Goal: Information Seeking & Learning: Obtain resource

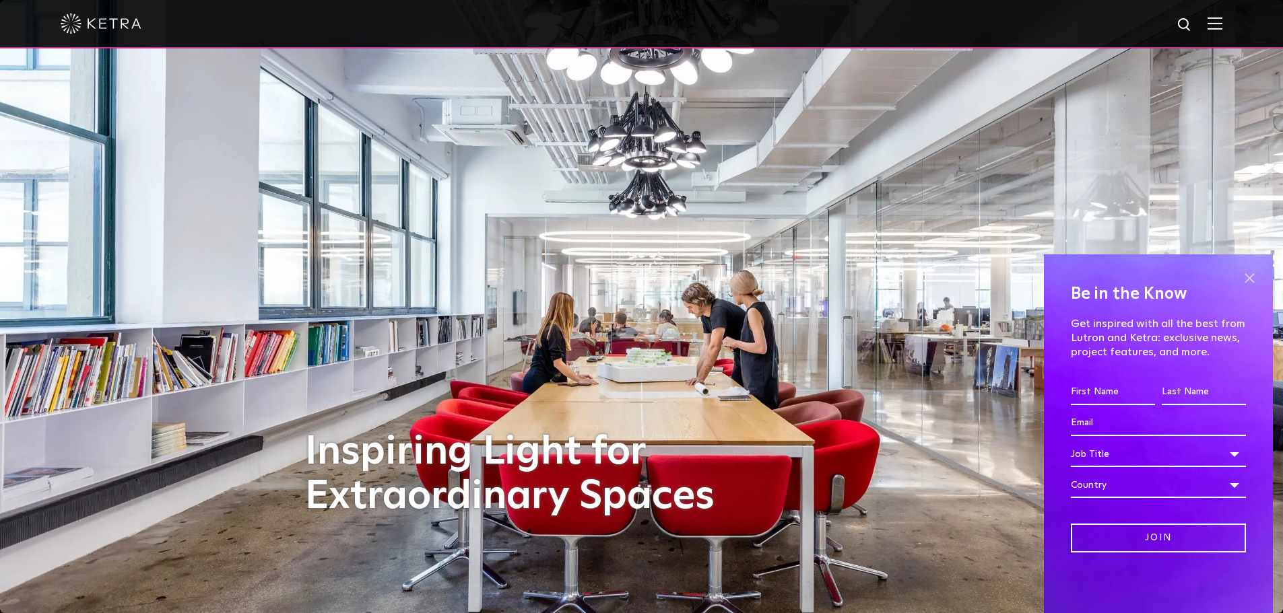
click at [1249, 276] on span at bounding box center [1249, 278] width 20 height 20
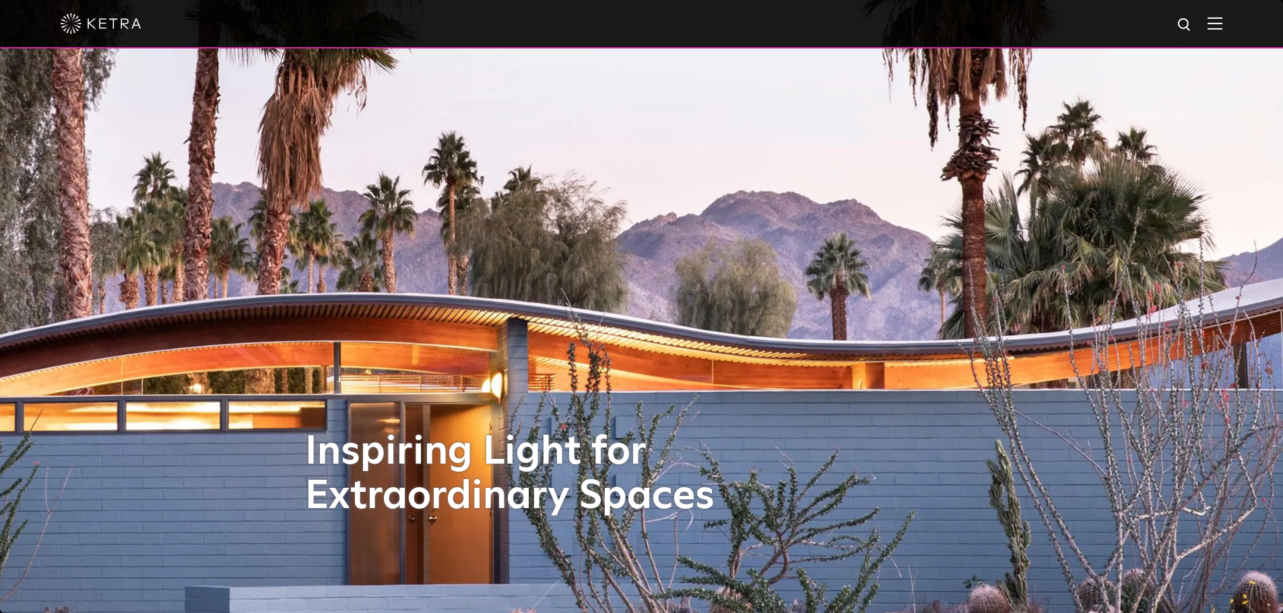
click at [1221, 28] on img at bounding box center [1214, 23] width 15 height 13
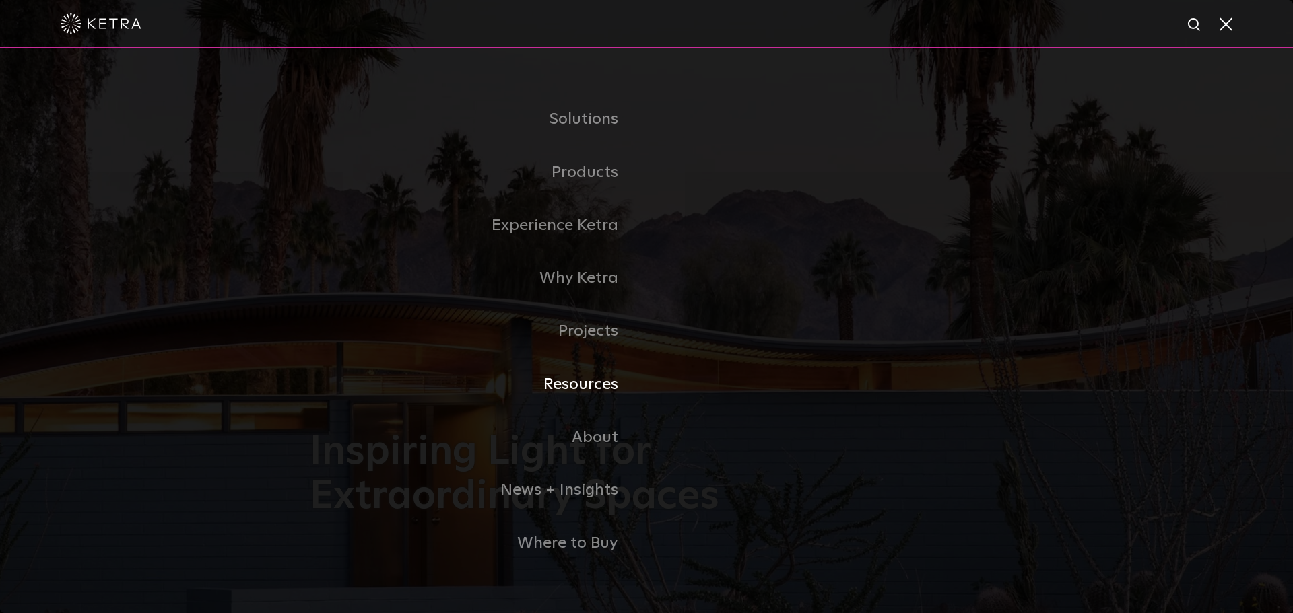
click at [584, 389] on link "Resources" at bounding box center [478, 384] width 337 height 53
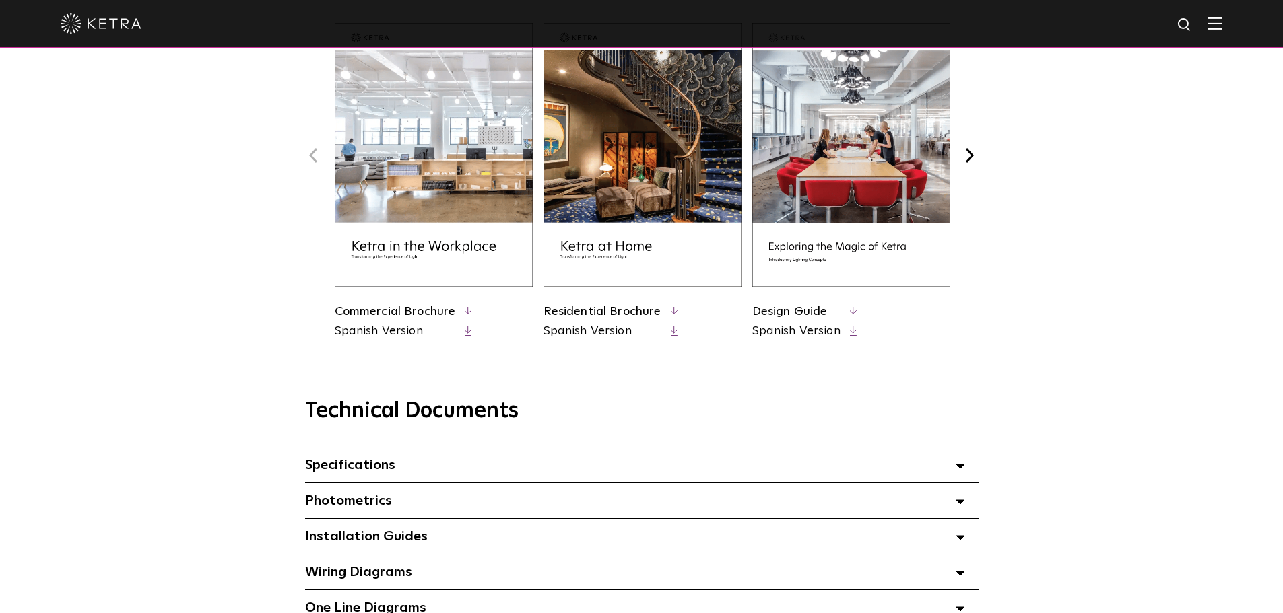
scroll to position [673, 0]
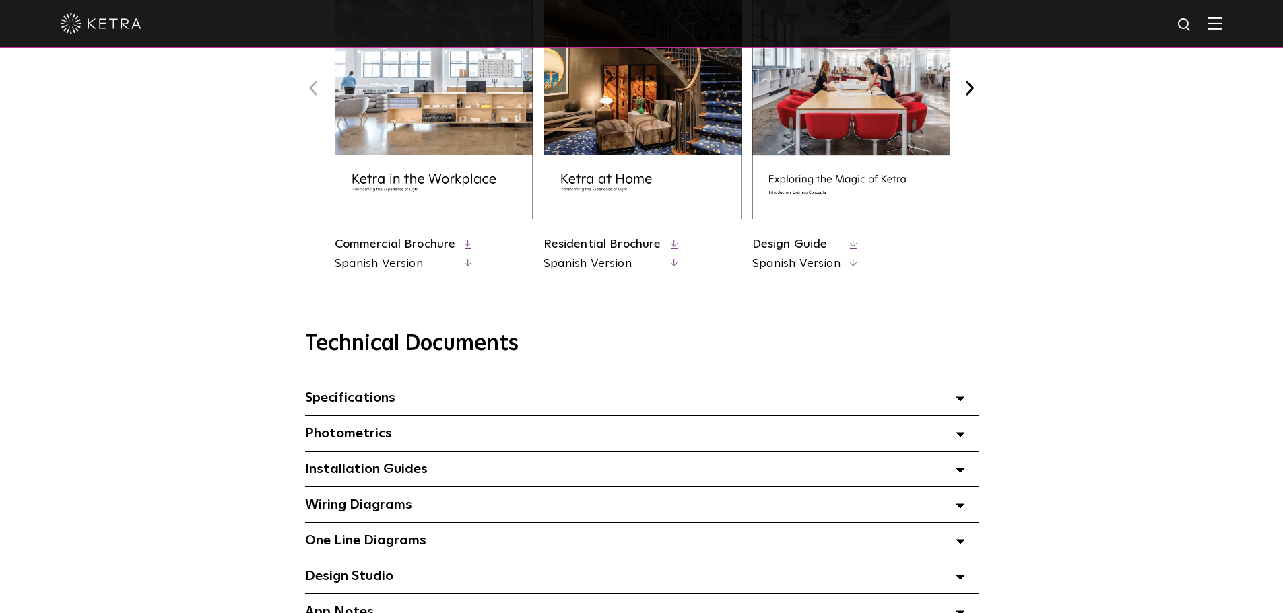
click at [962, 401] on icon at bounding box center [959, 399] width 9 height 5
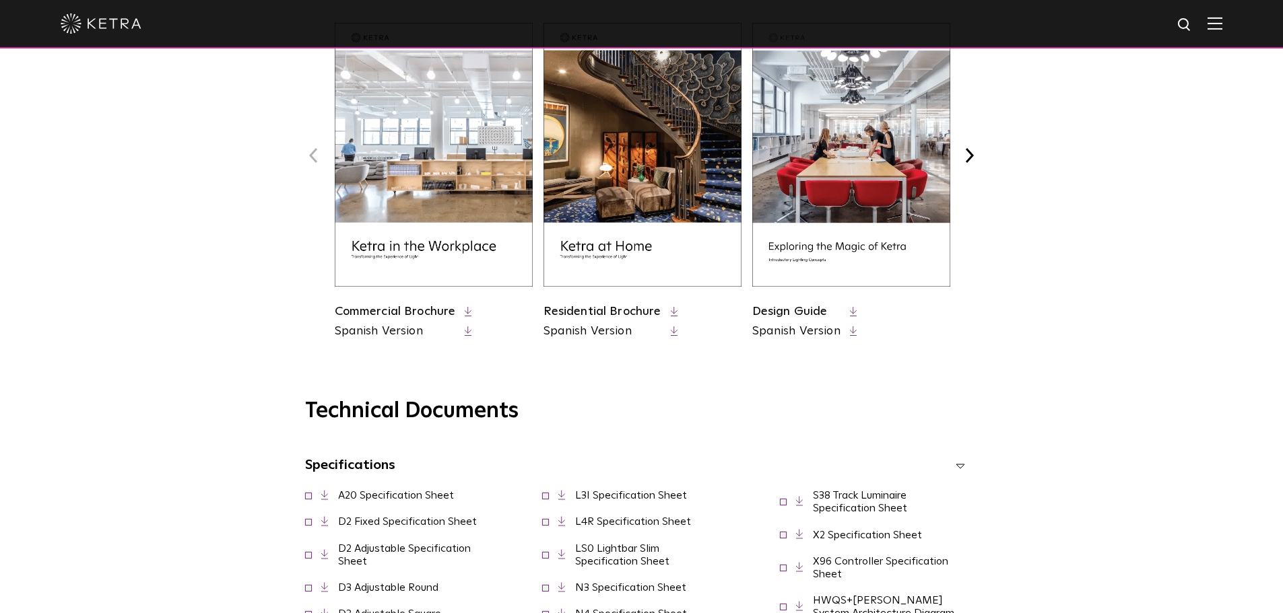
scroll to position [539, 0]
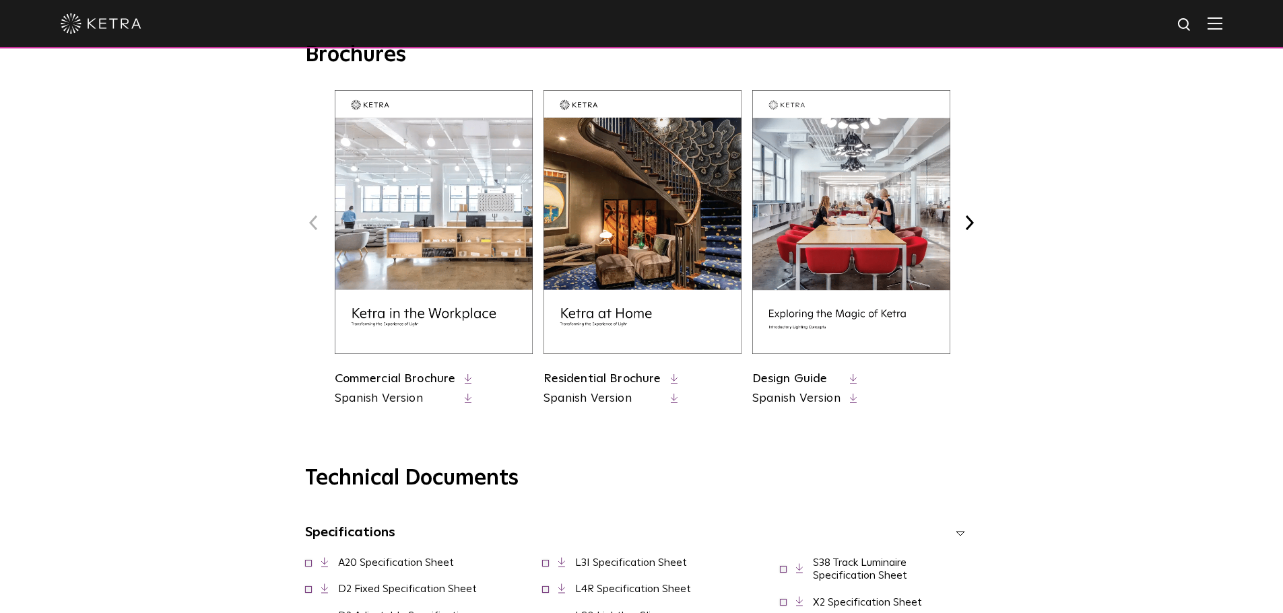
click at [671, 378] on icon at bounding box center [674, 379] width 7 height 10
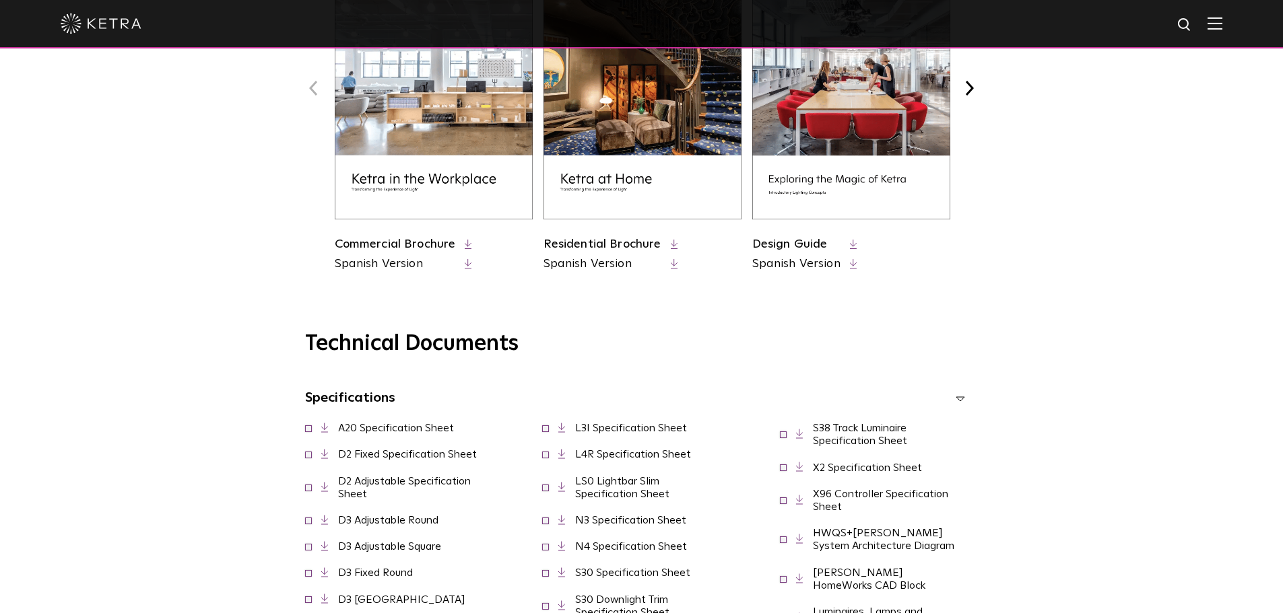
scroll to position [741, 0]
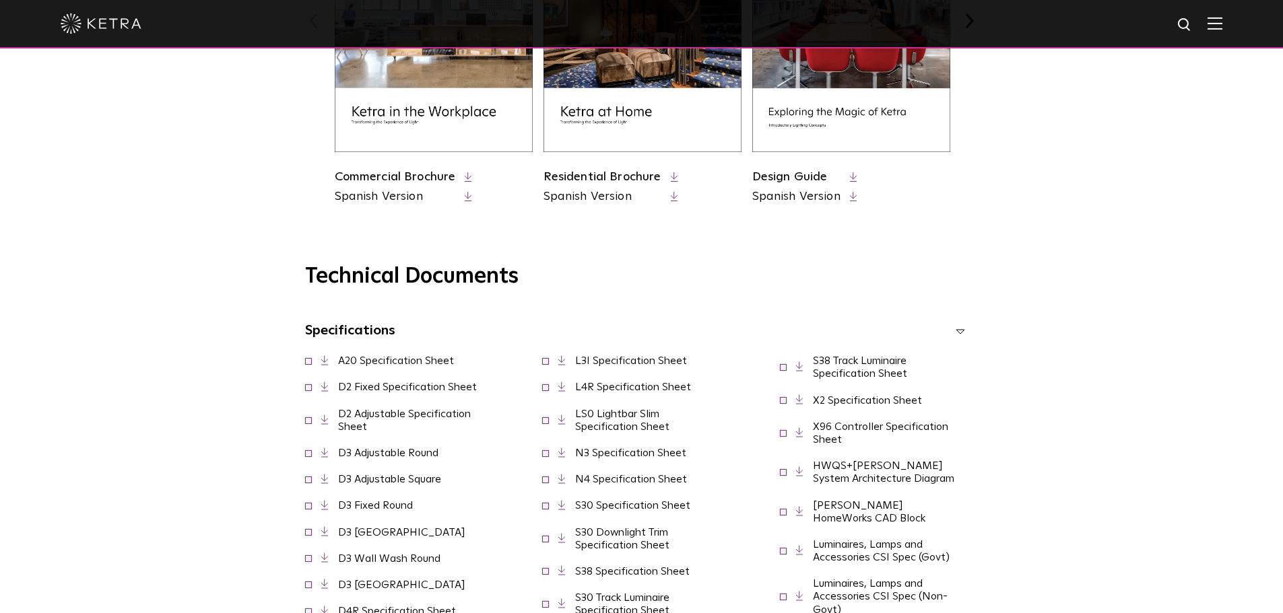
click at [353, 483] on link "D3 Adjustable Square" at bounding box center [389, 479] width 103 height 11
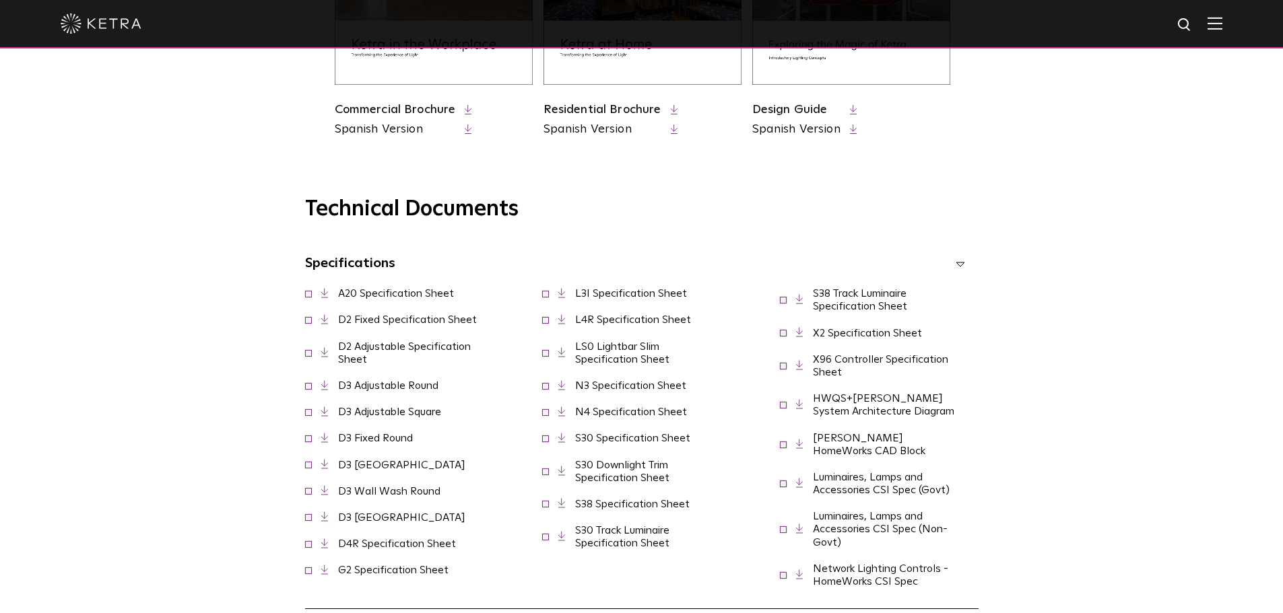
click at [323, 389] on icon at bounding box center [324, 385] width 7 height 10
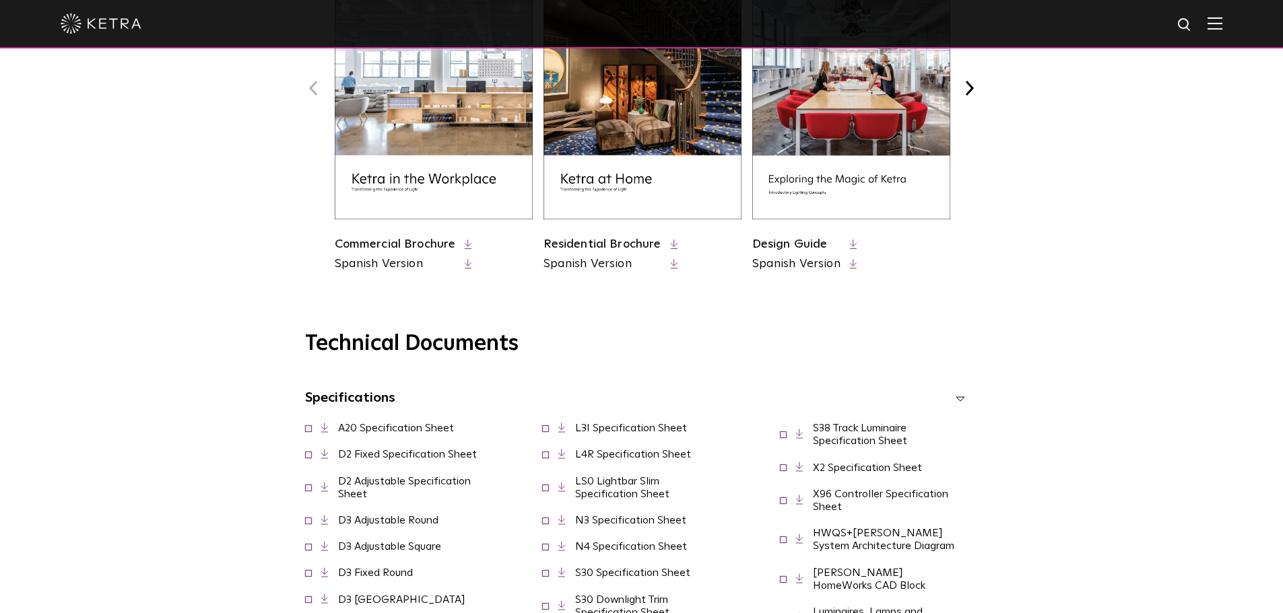
scroll to position [741, 0]
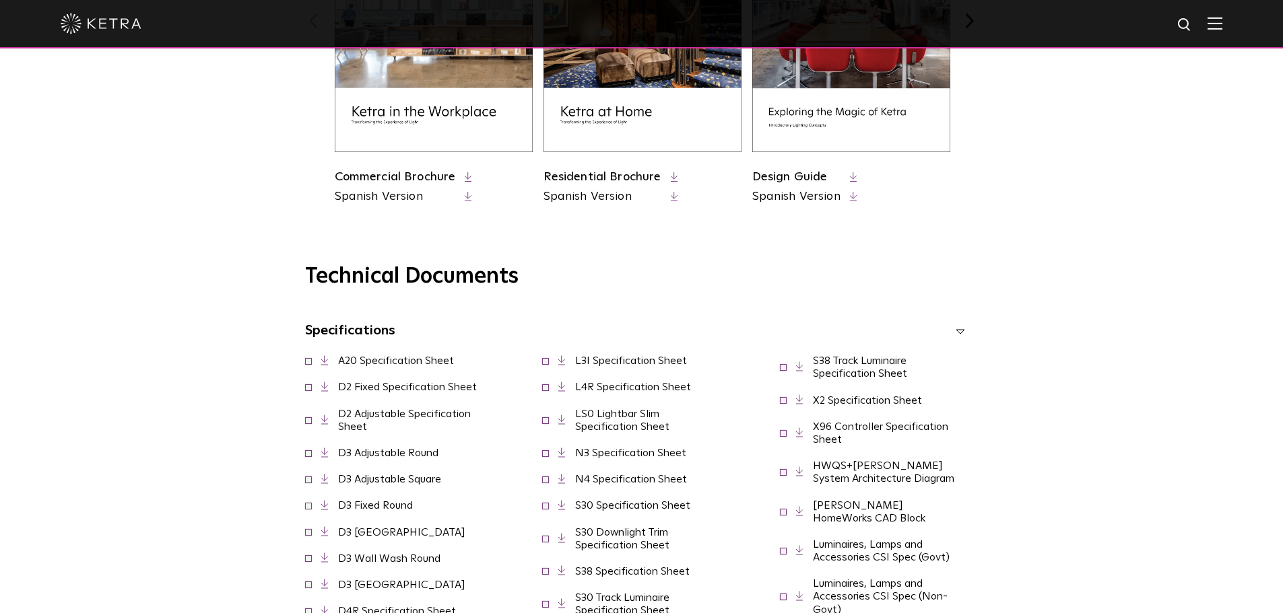
click at [323, 424] on icon at bounding box center [324, 420] width 7 height 10
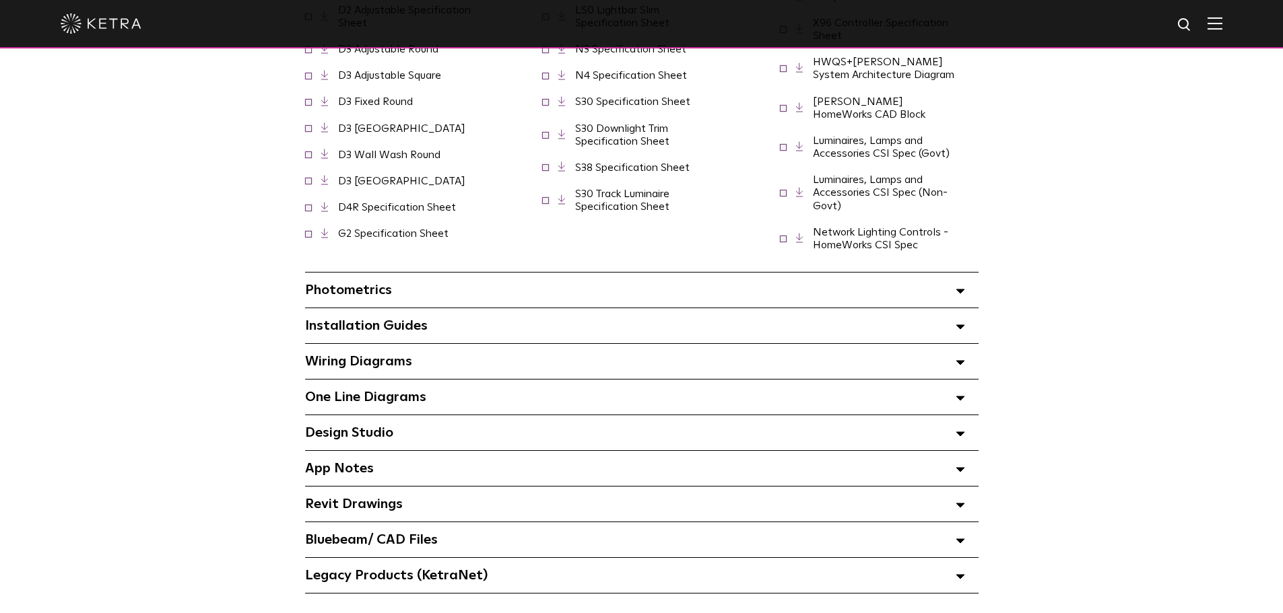
scroll to position [1212, 0]
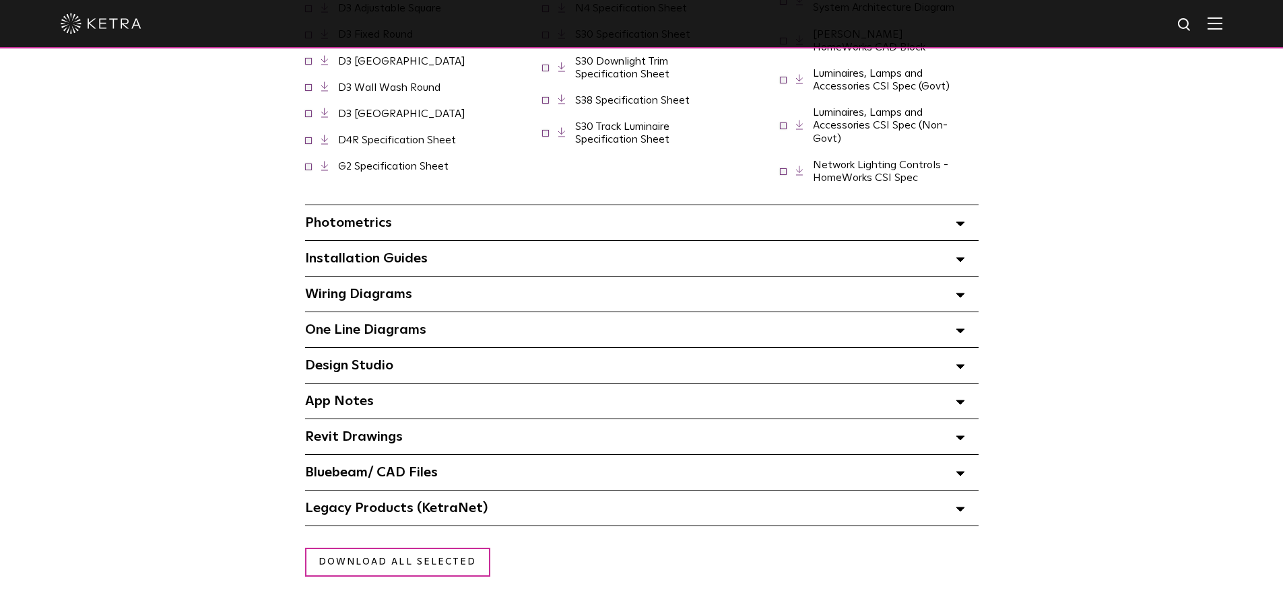
click at [957, 293] on icon at bounding box center [959, 295] width 9 height 5
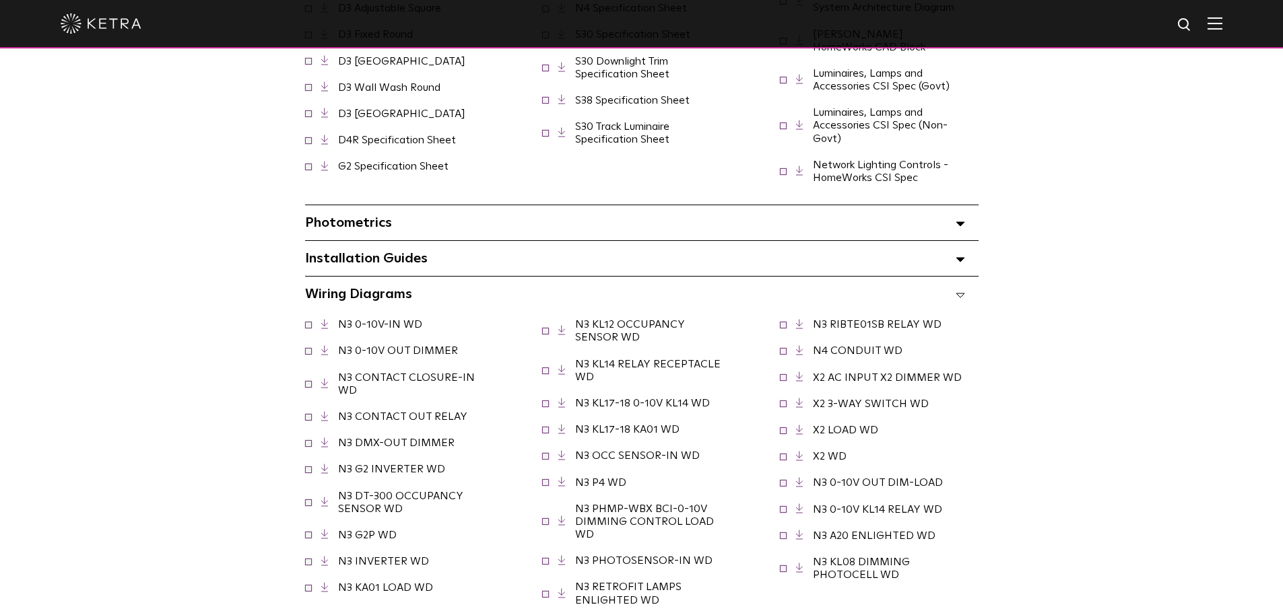
click at [959, 293] on icon at bounding box center [959, 295] width 9 height 5
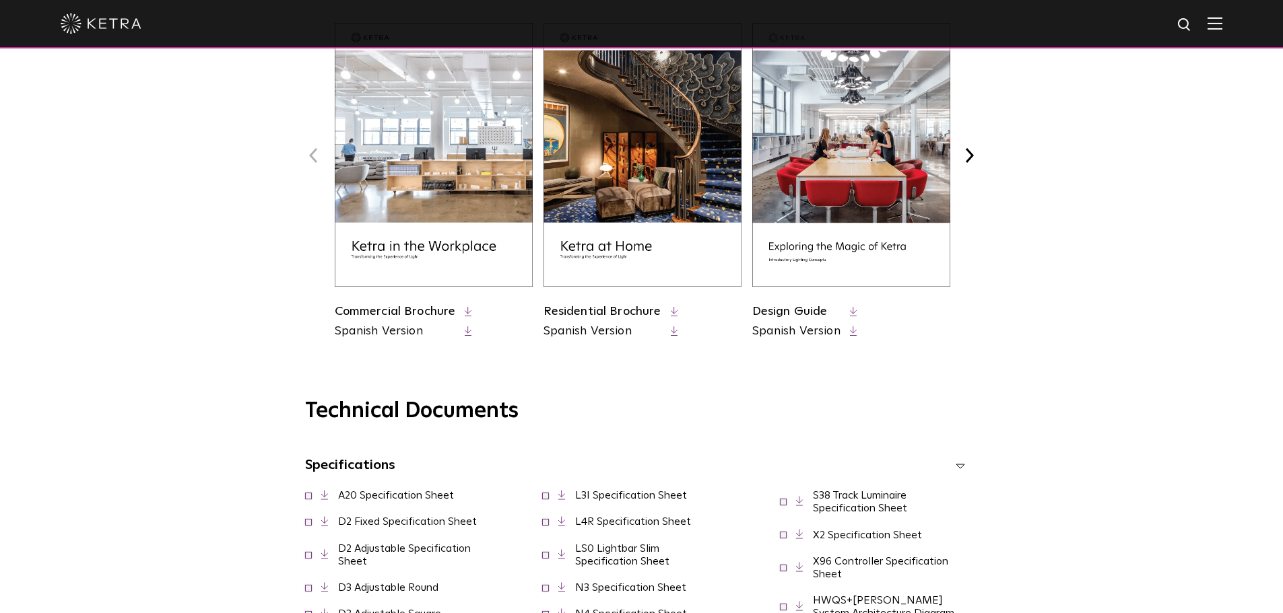
scroll to position [539, 0]
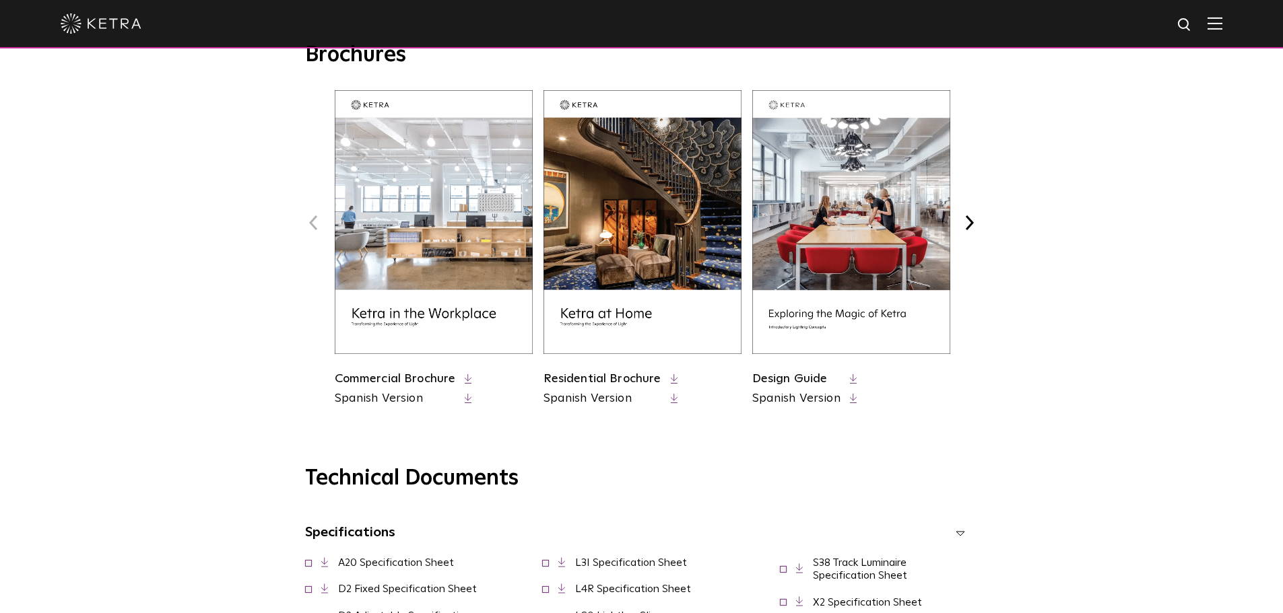
click at [813, 381] on link "Design Guide" at bounding box center [789, 379] width 75 height 12
